Goal: Task Accomplishment & Management: Manage account settings

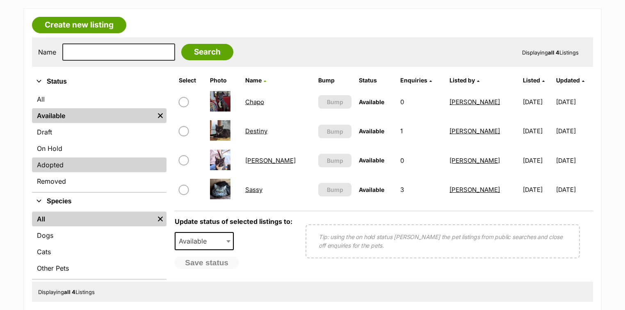
click at [56, 164] on link "Adopted" at bounding box center [99, 164] width 135 height 15
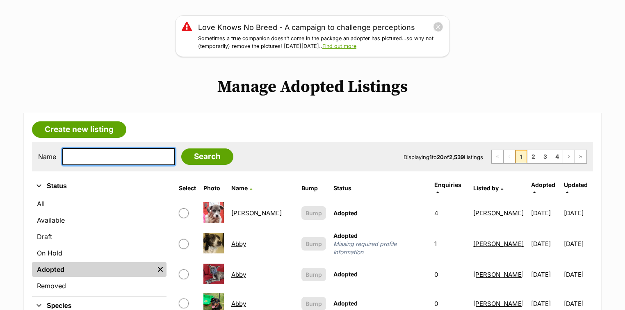
click at [96, 156] on input "text" at bounding box center [118, 156] width 113 height 17
type input "undertaker"
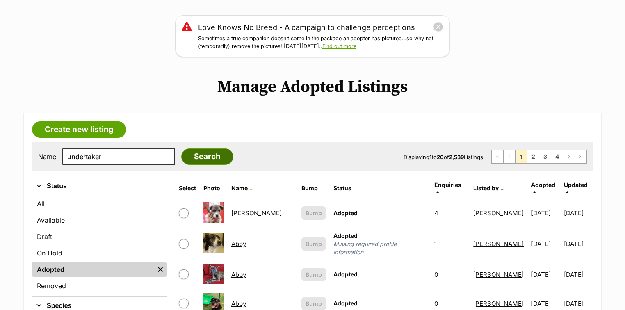
click at [201, 157] on input "Search" at bounding box center [207, 156] width 52 height 16
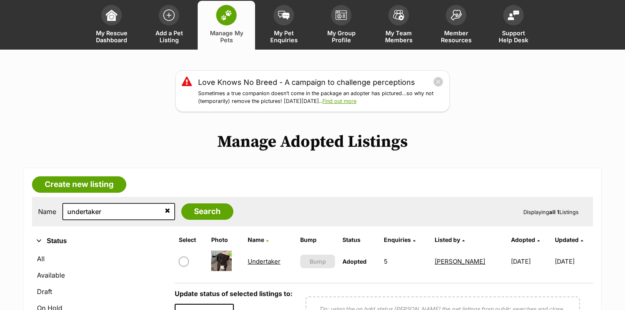
scroll to position [131, 0]
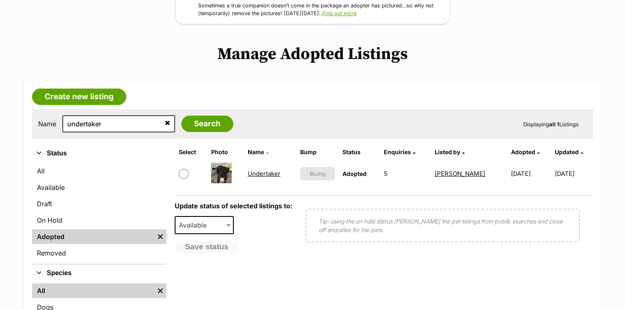
click at [259, 171] on link "Undertaker" at bounding box center [264, 174] width 33 height 8
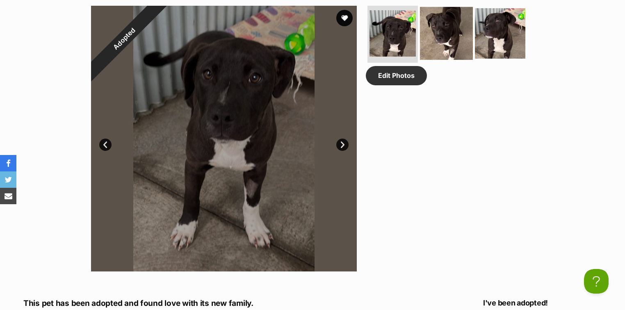
click at [438, 36] on img at bounding box center [446, 33] width 53 height 53
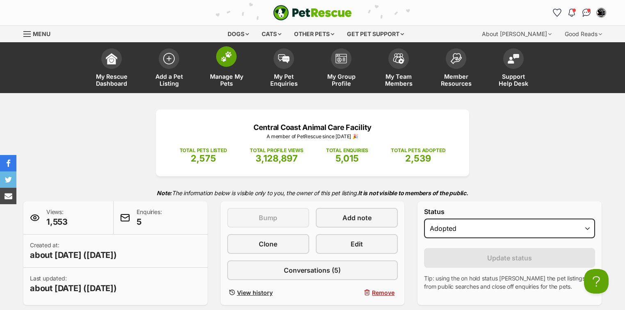
click at [230, 56] on img at bounding box center [226, 56] width 11 height 11
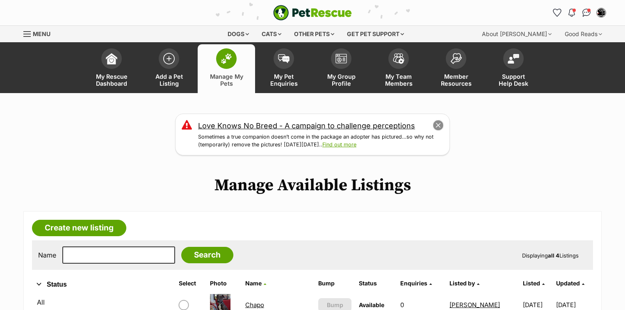
click at [439, 125] on button "close" at bounding box center [438, 125] width 11 height 11
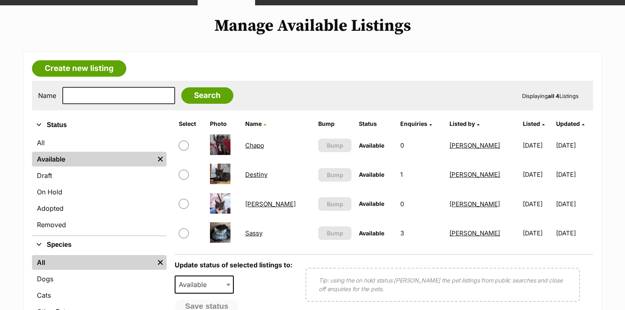
scroll to position [98, 0]
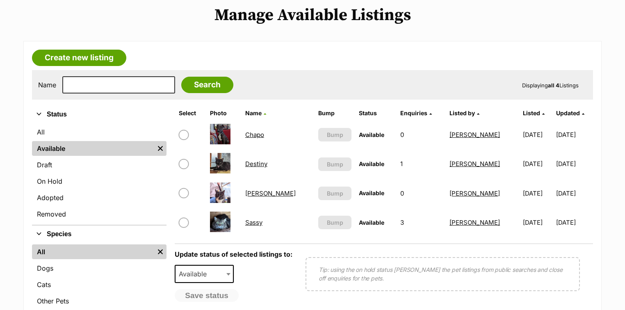
click at [474, 18] on h1 "Manage Available Listings" at bounding box center [312, 15] width 625 height 19
click at [62, 177] on link "On Hold" at bounding box center [99, 181] width 135 height 15
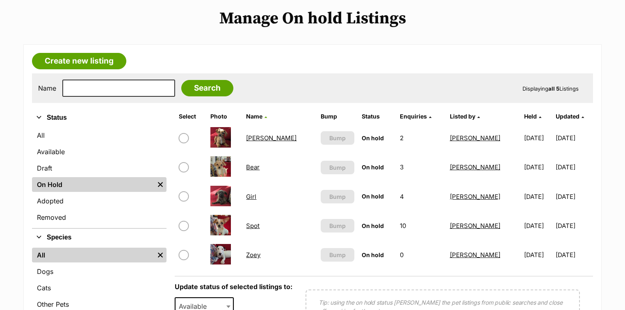
scroll to position [98, 0]
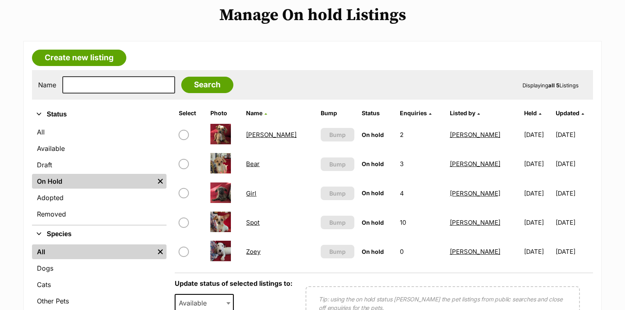
click at [258, 133] on link "Archie" at bounding box center [271, 135] width 50 height 8
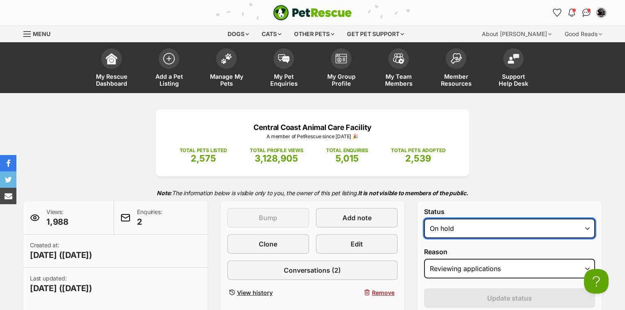
click at [454, 230] on select "Draft - not available as listing has enquires Available On hold Adopted" at bounding box center [509, 229] width 171 height 20
select select "rehomed"
click at [424, 219] on select "Draft - not available as listing has enquires Available On hold Adopted" at bounding box center [509, 229] width 171 height 20
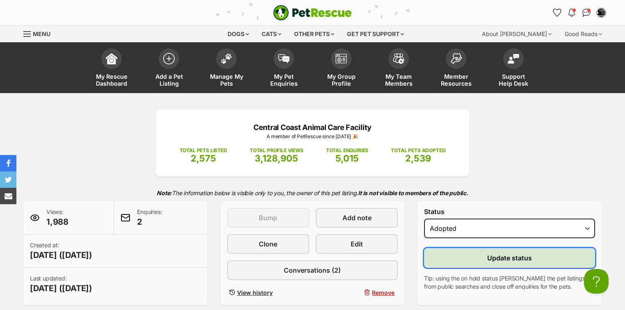
click at [508, 258] on span "Update status" at bounding box center [509, 258] width 45 height 10
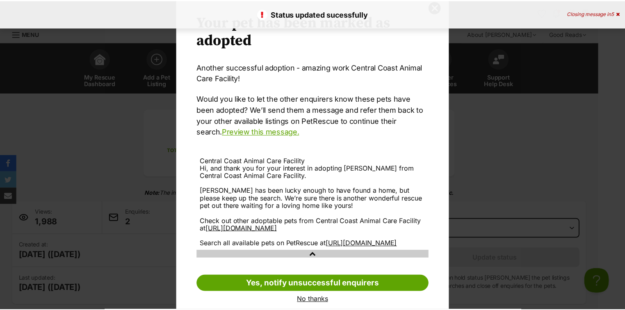
scroll to position [57, 0]
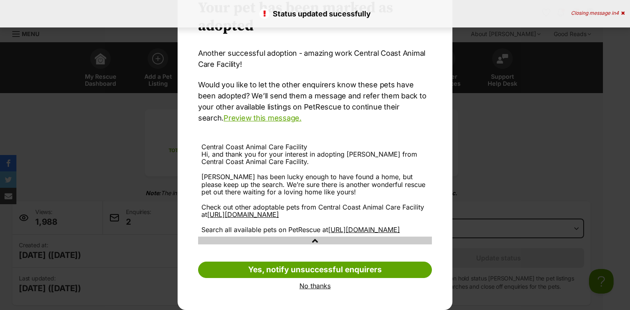
click at [303, 289] on link "No thanks" at bounding box center [315, 285] width 234 height 7
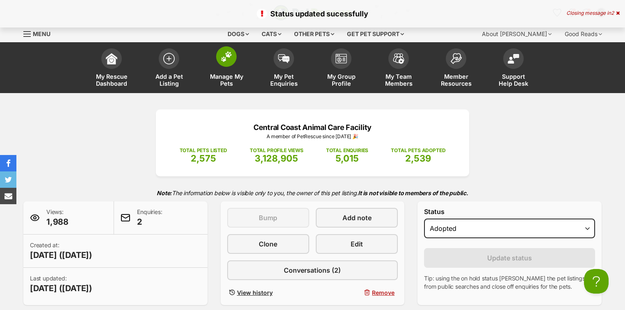
click at [226, 59] on img at bounding box center [226, 56] width 11 height 11
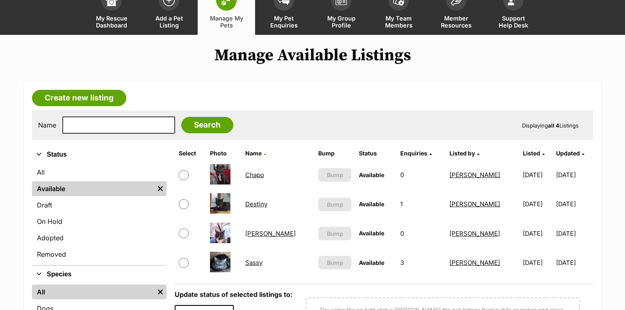
scroll to position [66, 0]
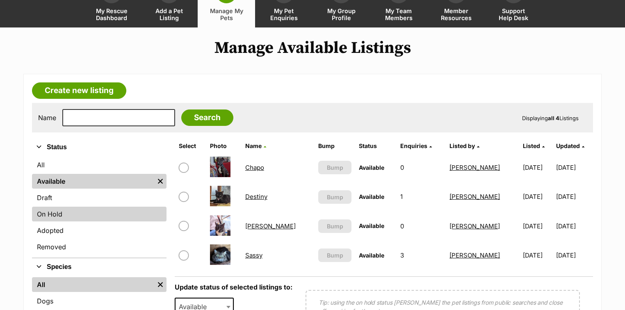
click at [63, 215] on link "On Hold" at bounding box center [99, 214] width 135 height 15
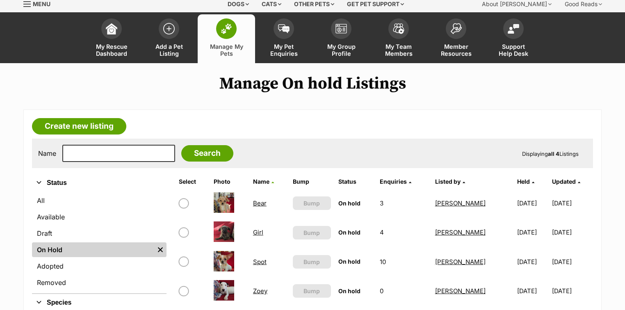
scroll to position [66, 0]
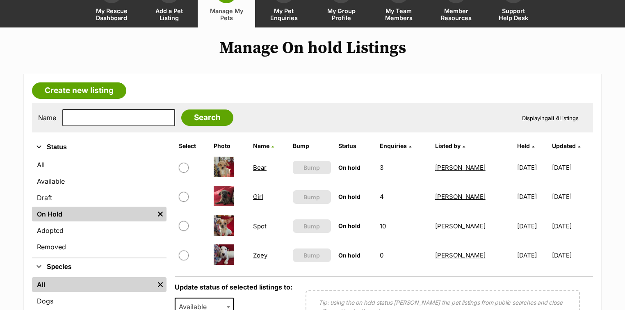
click at [254, 165] on link "Bear" at bounding box center [260, 168] width 14 height 8
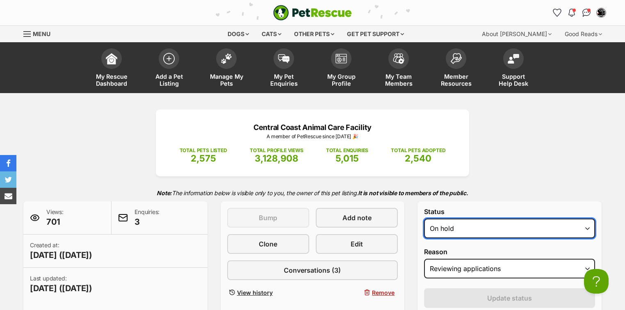
click at [468, 230] on select "Draft - not available as listing has enquires Available On hold Adopted" at bounding box center [509, 229] width 171 height 20
select select "rehomed"
click at [424, 219] on select "Draft - not available as listing has enquires Available On hold Adopted" at bounding box center [509, 229] width 171 height 20
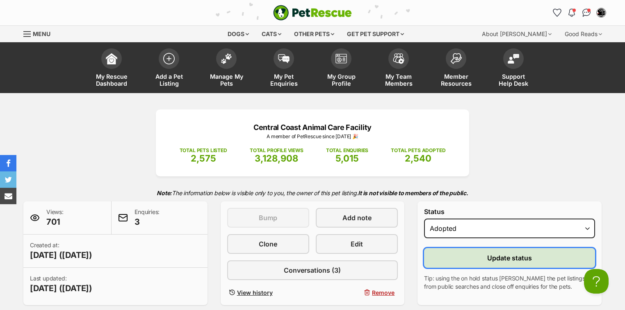
click at [477, 255] on button "Update status" at bounding box center [509, 258] width 171 height 20
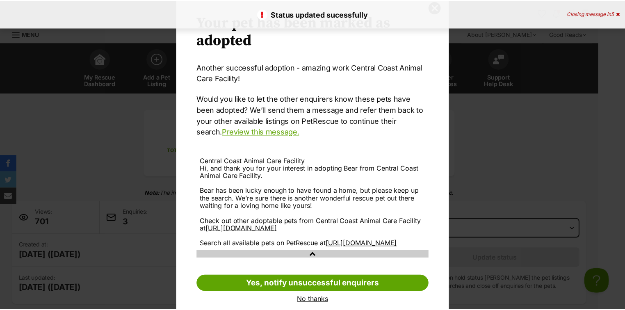
scroll to position [57, 0]
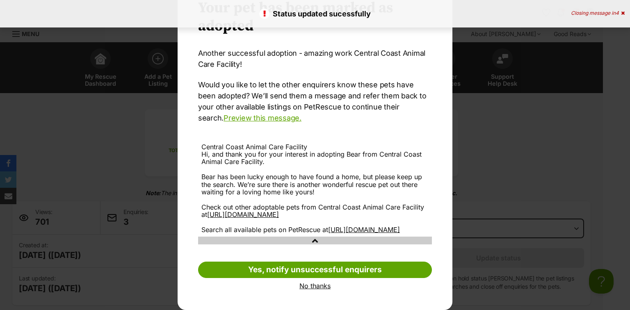
click at [325, 287] on link "No thanks" at bounding box center [315, 285] width 234 height 7
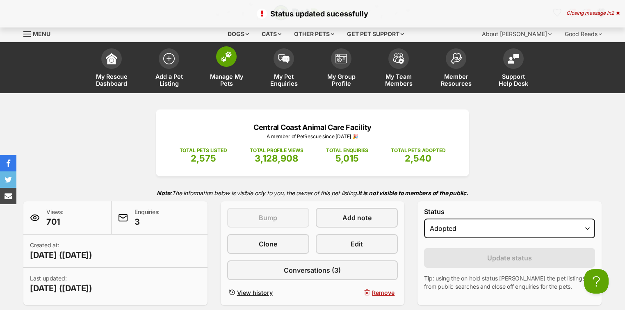
click at [225, 56] on img at bounding box center [226, 56] width 11 height 11
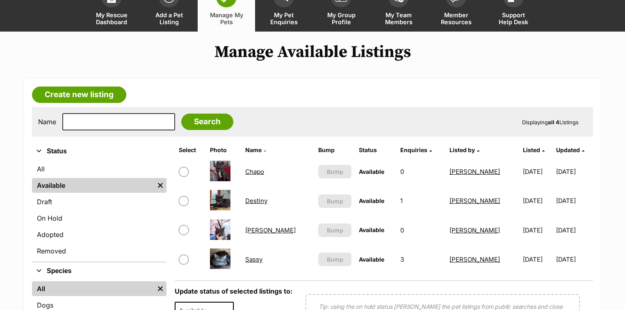
scroll to position [66, 0]
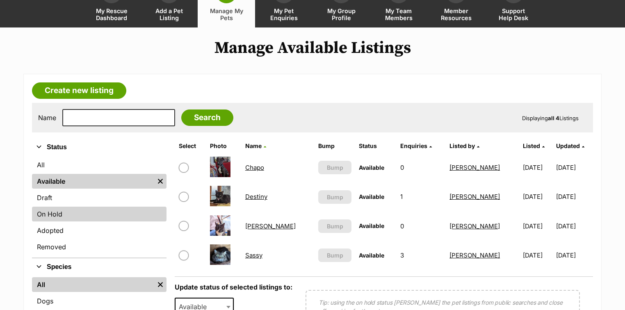
click at [81, 207] on link "On Hold" at bounding box center [99, 214] width 135 height 15
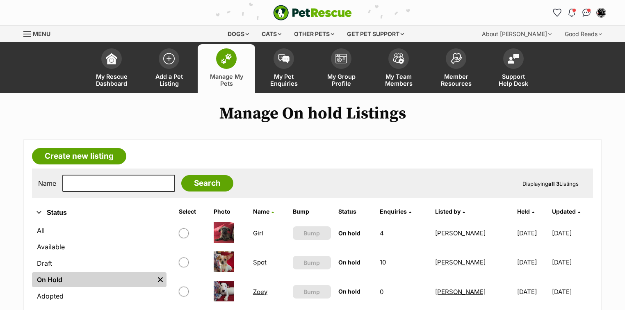
click at [256, 261] on link "Spot" at bounding box center [260, 262] width 14 height 8
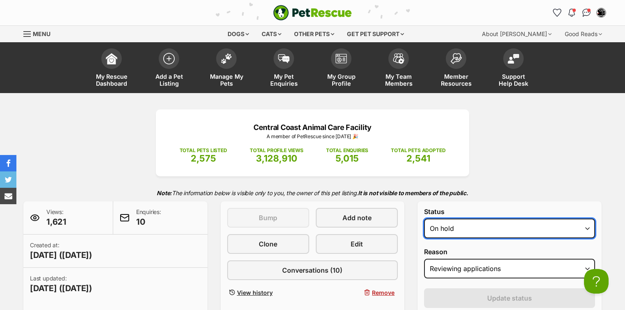
click at [439, 227] on select "Draft - not available as listing has enquires Available On hold Adopted" at bounding box center [509, 229] width 171 height 20
select select "rehomed"
click at [424, 219] on select "Draft - not available as listing has enquires Available On hold Adopted" at bounding box center [509, 229] width 171 height 20
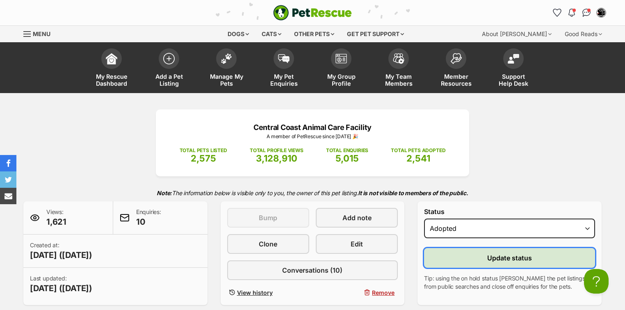
click at [471, 262] on button "Update status" at bounding box center [509, 258] width 171 height 20
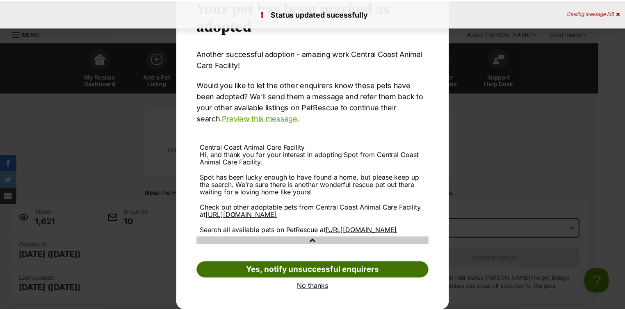
scroll to position [57, 0]
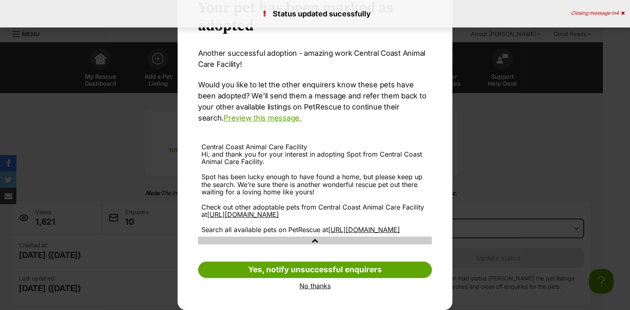
click at [312, 287] on link "No thanks" at bounding box center [315, 285] width 234 height 7
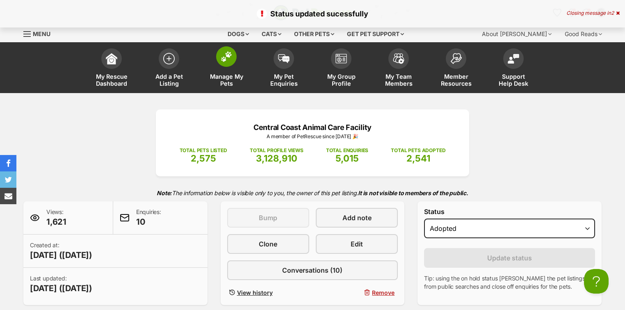
click at [226, 59] on img at bounding box center [226, 56] width 11 height 11
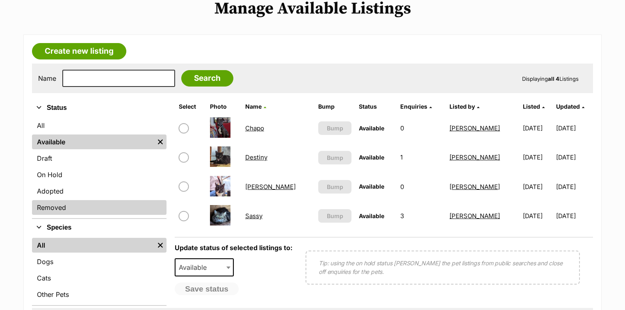
scroll to position [131, 0]
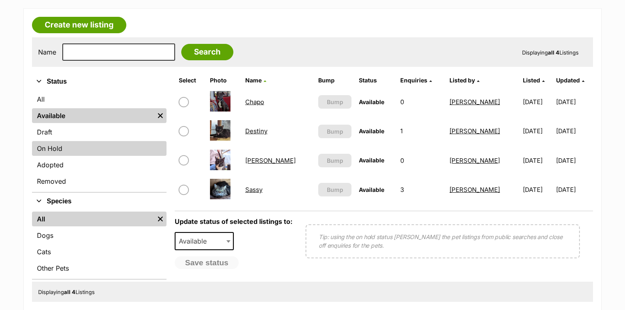
click at [73, 148] on link "On Hold" at bounding box center [99, 148] width 135 height 15
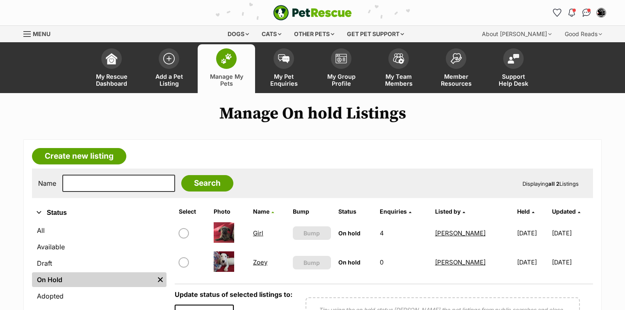
click at [259, 261] on link "Zoey" at bounding box center [260, 262] width 14 height 8
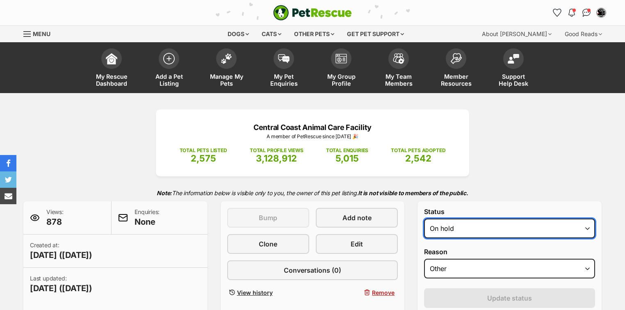
click at [447, 226] on select "Draft Available On hold Adopted" at bounding box center [509, 229] width 171 height 20
select select "rehomed"
click at [424, 219] on select "Draft Available On hold Adopted" at bounding box center [509, 229] width 171 height 20
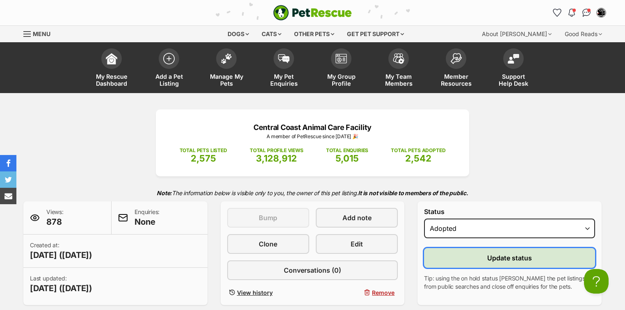
click at [475, 258] on button "Update status" at bounding box center [509, 258] width 171 height 20
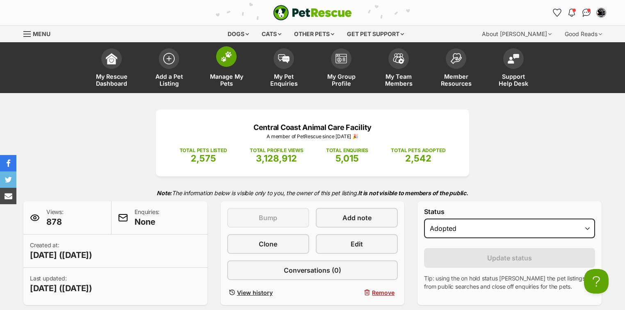
click at [224, 61] on img at bounding box center [226, 56] width 11 height 11
